Goal: Information Seeking & Learning: Learn about a topic

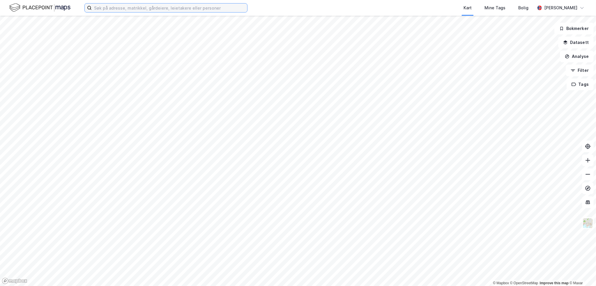
click at [117, 7] on input at bounding box center [170, 7] width 156 height 9
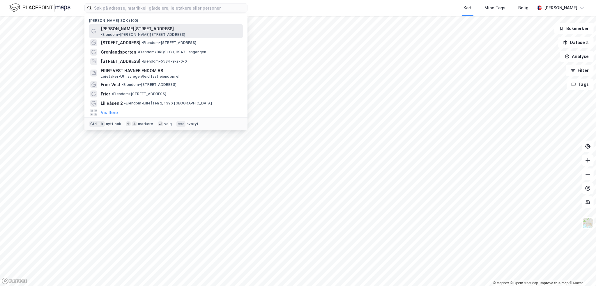
click at [168, 32] on span "• Eiendom • [STREET_ADDRESS]" at bounding box center [143, 34] width 85 height 5
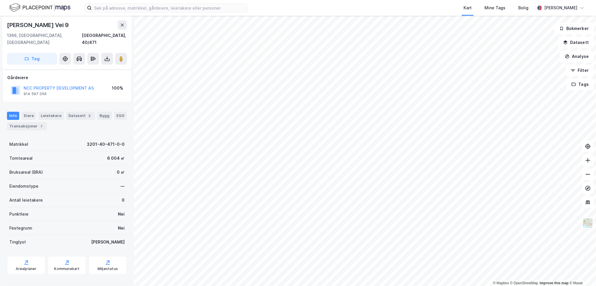
scroll to position [30, 0]
click at [20, 256] on div "Arealplaner" at bounding box center [26, 265] width 38 height 19
click at [65, 260] on icon at bounding box center [67, 263] width 6 height 6
